Goal: Use online tool/utility: Utilize a website feature to perform a specific function

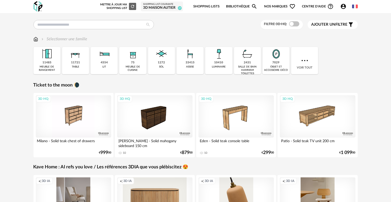
click at [210, 6] on link "Shopping Lists" at bounding box center [206, 7] width 26 height 12
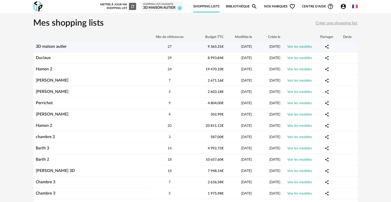
click at [91, 48] on div "3D maison autier" at bounding box center [89, 46] width 113 height 5
click at [293, 47] on link "Voir les modèles" at bounding box center [299, 47] width 25 height 4
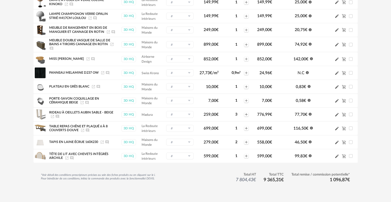
scroll to position [281, 0]
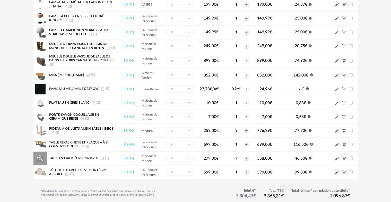
click at [102, 157] on icon "Launch icon" at bounding box center [102, 159] width 4 height 4
click at [83, 145] on icon "Launch icon" at bounding box center [82, 146] width 3 height 3
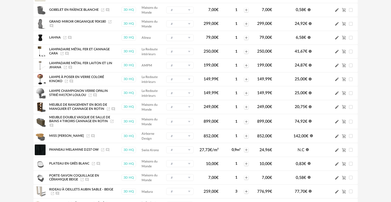
scroll to position [203, 0]
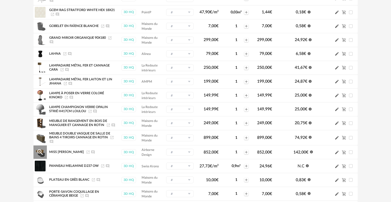
click at [86, 150] on icon "Launch icon" at bounding box center [88, 152] width 4 height 4
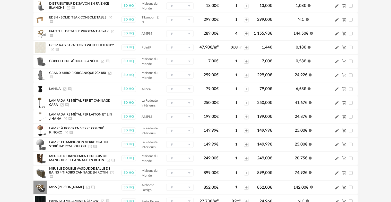
scroll to position [152, 0]
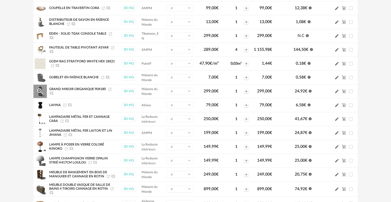
click at [109, 88] on icon "Launch icon" at bounding box center [110, 89] width 4 height 4
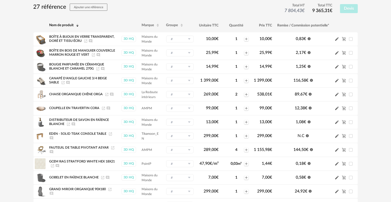
scroll to position [49, 0]
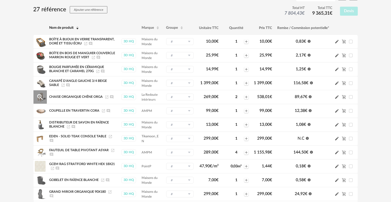
click at [106, 97] on icon "Launch icon" at bounding box center [107, 97] width 4 height 4
click at [112, 149] on icon "Launch icon" at bounding box center [113, 151] width 4 height 4
click at [63, 85] on icon "Launch icon" at bounding box center [63, 85] width 4 height 4
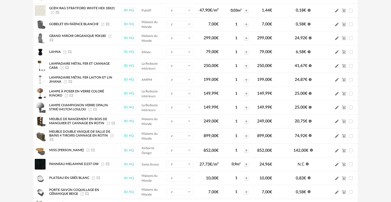
scroll to position [203, 0]
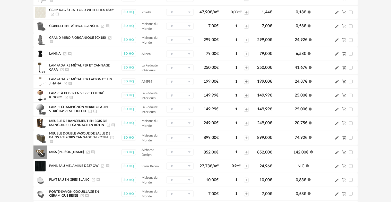
click at [86, 150] on icon "Launch icon" at bounding box center [88, 152] width 4 height 4
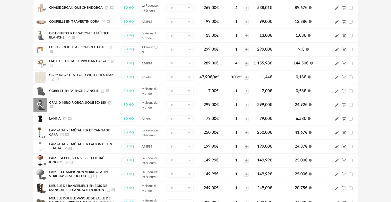
scroll to position [0, 0]
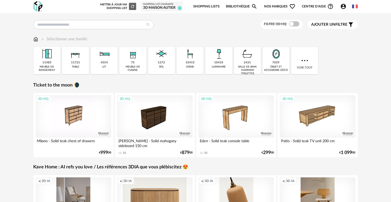
click at [214, 5] on link "Shopping Lists" at bounding box center [206, 7] width 26 height 12
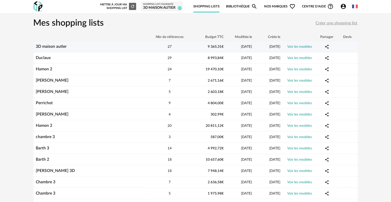
click at [107, 49] on td "3D maison autier" at bounding box center [89, 46] width 113 height 11
click at [300, 46] on link "Voir les modèles" at bounding box center [299, 47] width 25 height 4
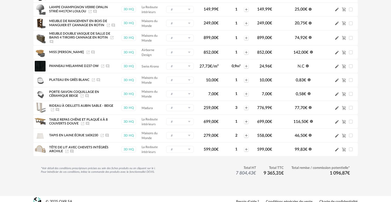
scroll to position [306, 0]
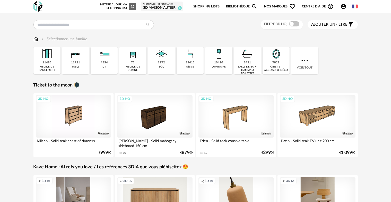
click at [211, 5] on link "Shopping Lists" at bounding box center [206, 7] width 26 height 12
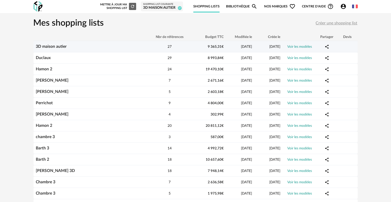
click at [57, 46] on link "3D maison autier" at bounding box center [51, 46] width 31 height 4
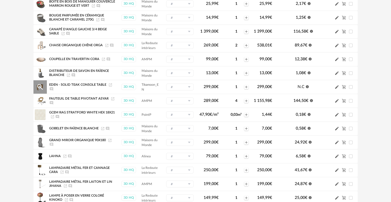
scroll to position [103, 0]
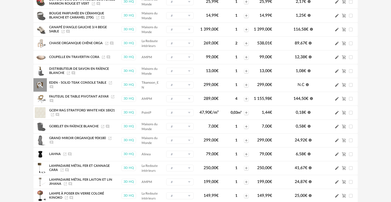
click at [109, 82] on icon "Launch icon" at bounding box center [110, 83] width 3 height 3
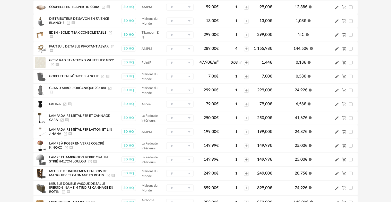
scroll to position [154, 0]
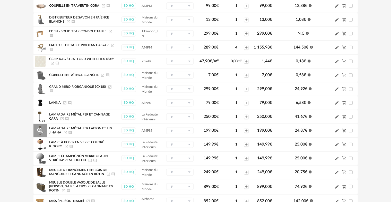
click at [64, 131] on icon "Launch icon" at bounding box center [65, 132] width 3 height 3
click at [62, 117] on icon "Launch icon" at bounding box center [62, 119] width 4 height 4
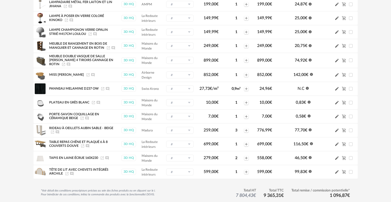
scroll to position [283, 0]
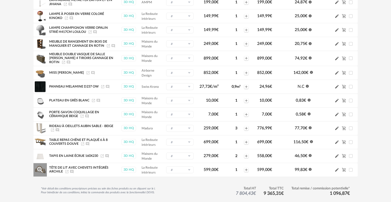
click at [67, 170] on icon "Launch icon" at bounding box center [67, 172] width 4 height 4
click at [102, 154] on icon "Launch icon" at bounding box center [102, 156] width 4 height 4
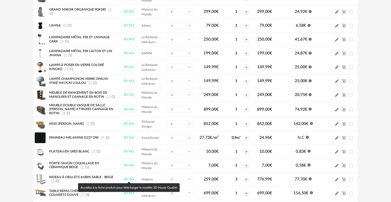
scroll to position [129, 0]
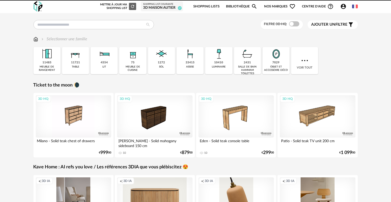
click at [211, 5] on link "Shopping Lists" at bounding box center [206, 7] width 26 height 12
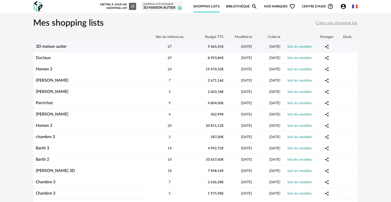
click at [82, 46] on div "3D maison autier" at bounding box center [89, 46] width 113 height 5
click at [247, 47] on span "[DATE]" at bounding box center [246, 47] width 11 height 4
click at [300, 47] on link "Voir les modèles" at bounding box center [299, 47] width 25 height 4
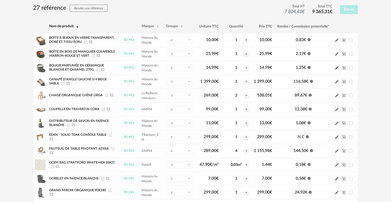
scroll to position [51, 0]
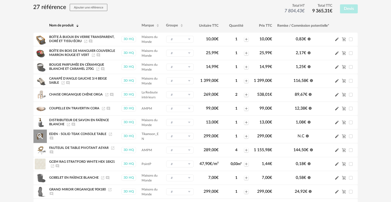
click at [109, 134] on icon "Launch icon" at bounding box center [110, 134] width 4 height 4
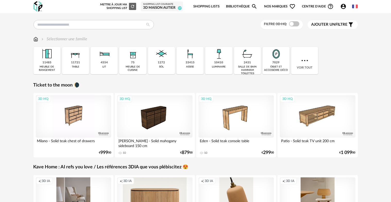
click at [208, 4] on link "Shopping Lists" at bounding box center [206, 7] width 26 height 12
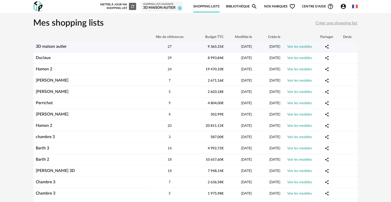
click at [61, 47] on link "3D maison autier" at bounding box center [51, 46] width 31 height 4
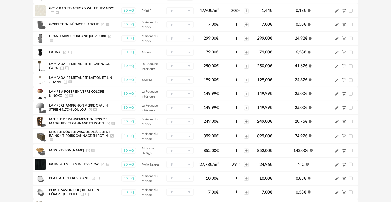
scroll to position [206, 0]
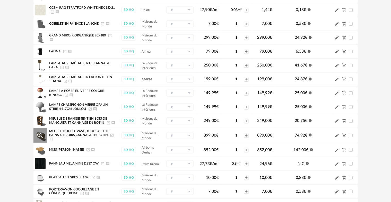
click at [111, 134] on icon "Launch icon" at bounding box center [111, 135] width 3 height 3
